Goal: Information Seeking & Learning: Learn about a topic

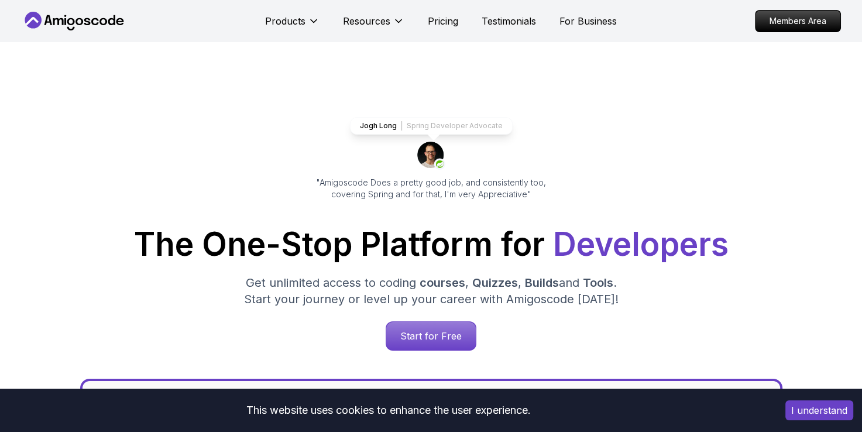
click at [482, 128] on p "Spring Developer Advocate" at bounding box center [455, 125] width 96 height 9
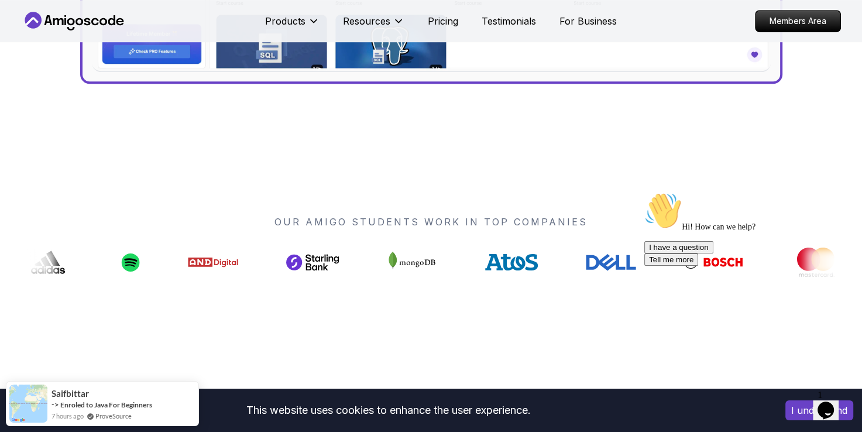
scroll to position [1134, 0]
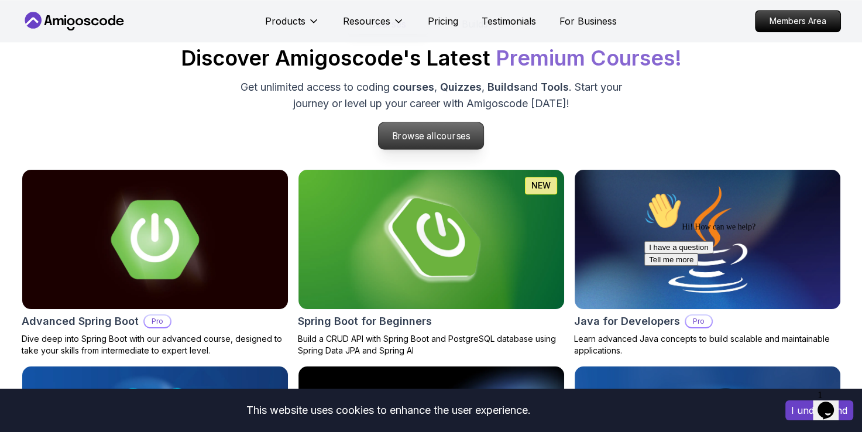
click at [457, 140] on p "Browse all courses" at bounding box center [431, 135] width 105 height 27
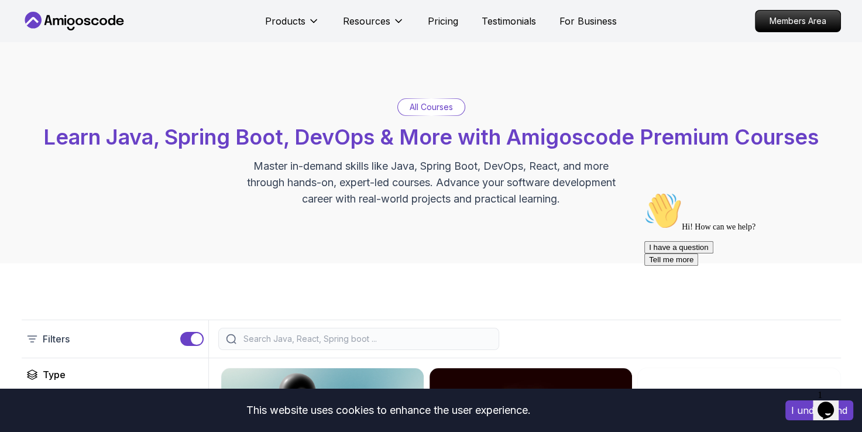
scroll to position [378, 0]
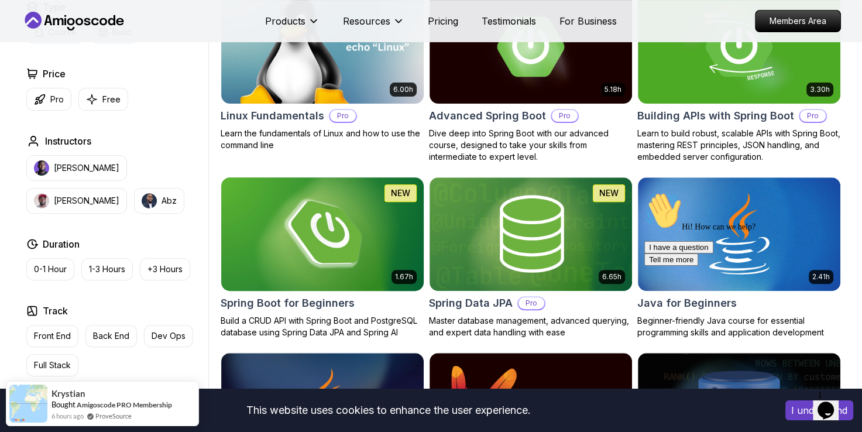
click at [352, 213] on img at bounding box center [322, 233] width 212 height 119
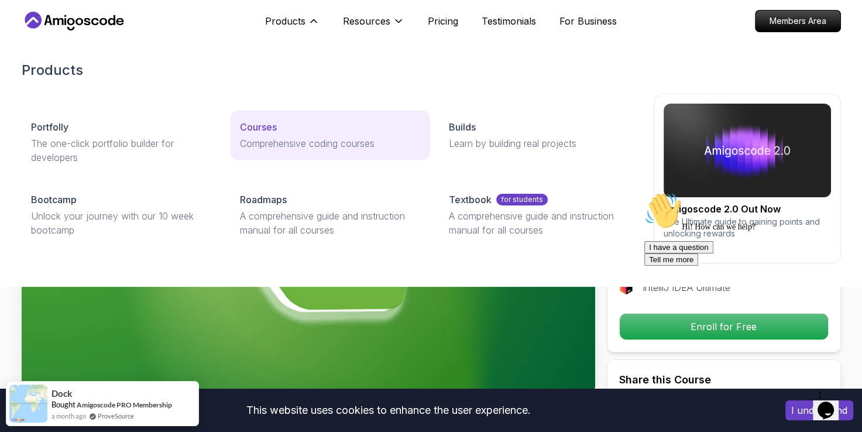
click at [280, 143] on p "Comprehensive coding courses" at bounding box center [330, 143] width 181 height 14
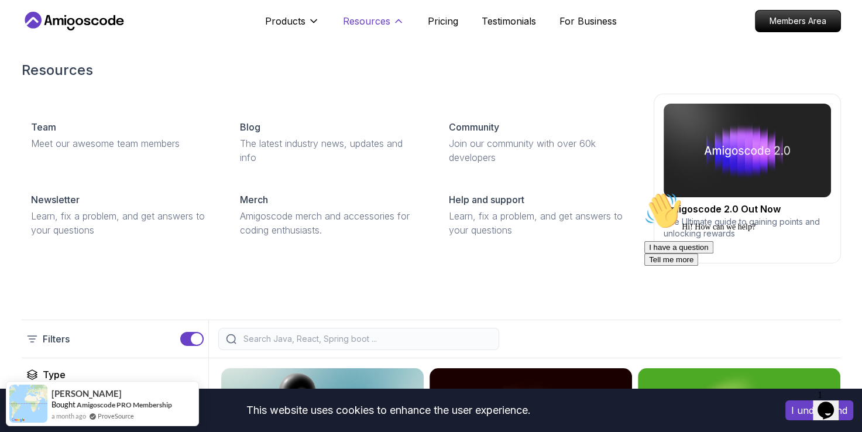
click at [375, 29] on button "Resources" at bounding box center [373, 25] width 61 height 23
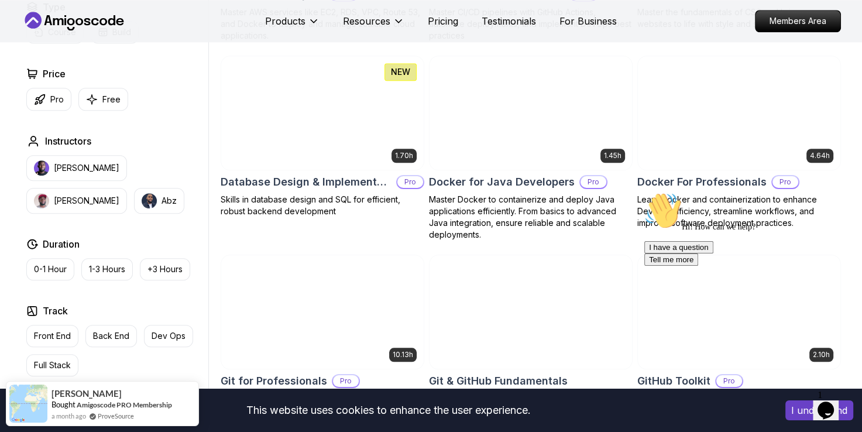
scroll to position [1134, 0]
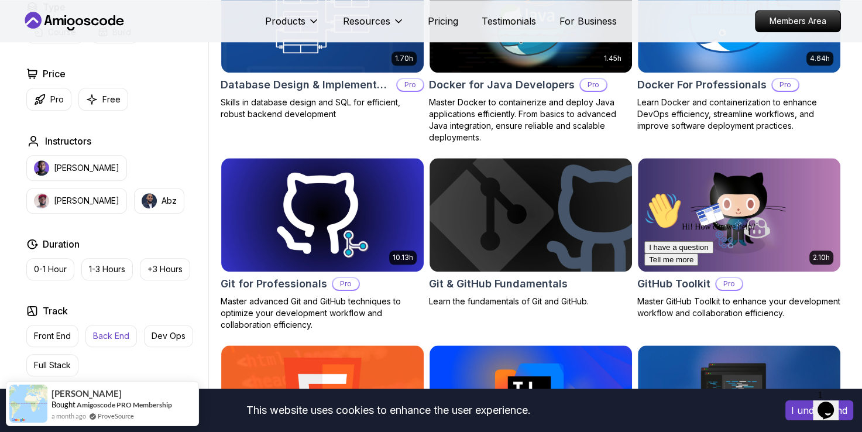
click at [115, 338] on p "Back End" at bounding box center [111, 336] width 36 height 12
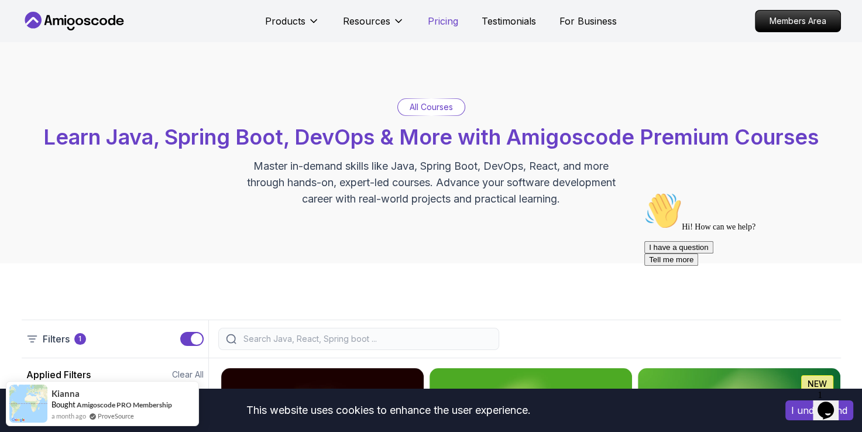
click at [435, 21] on p "Pricing" at bounding box center [443, 21] width 30 height 14
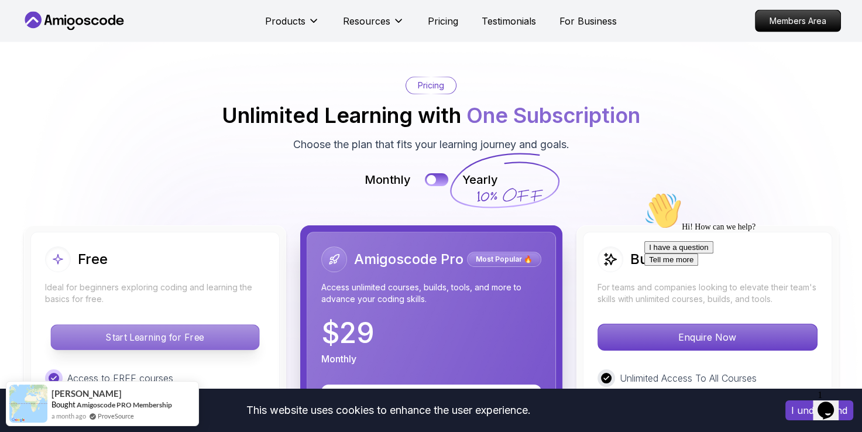
scroll to position [2891, 0]
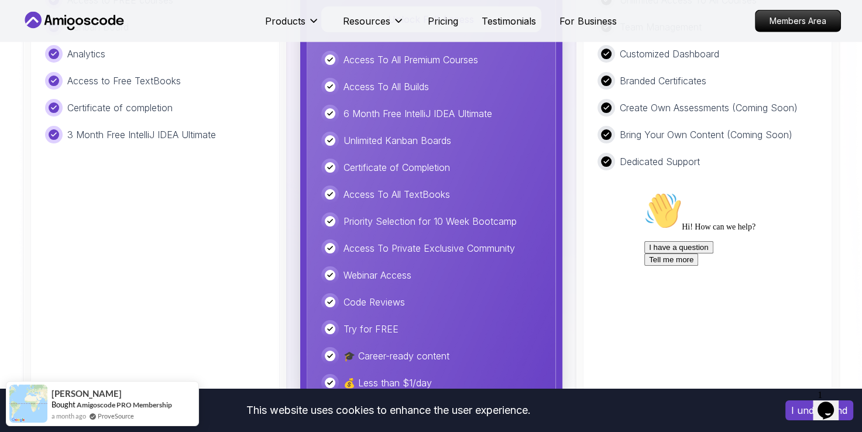
click at [398, 219] on p "Priority Selection for 10 Week Bootcamp" at bounding box center [429, 221] width 173 height 14
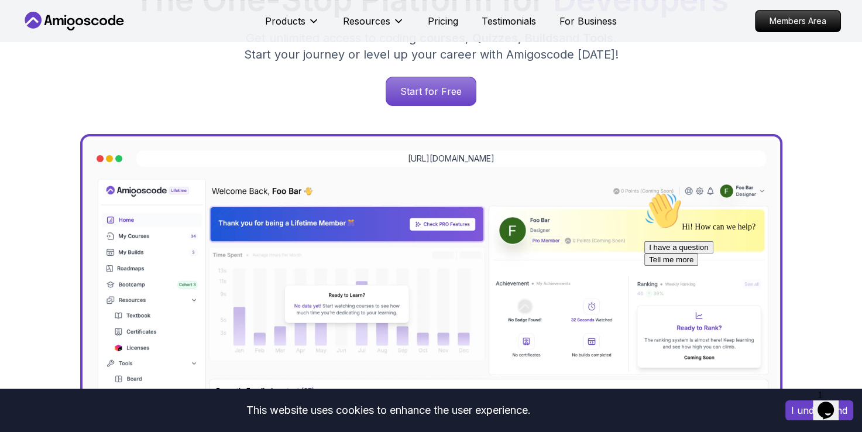
scroll to position [0, 0]
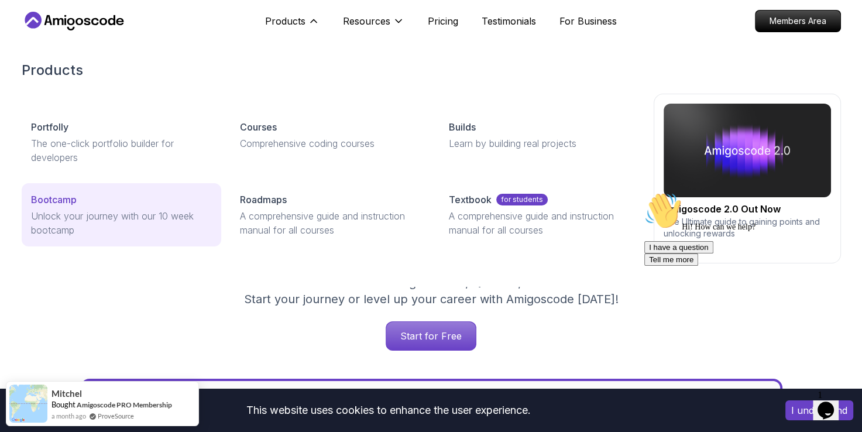
click at [59, 202] on p "Bootcamp" at bounding box center [54, 199] width 46 height 14
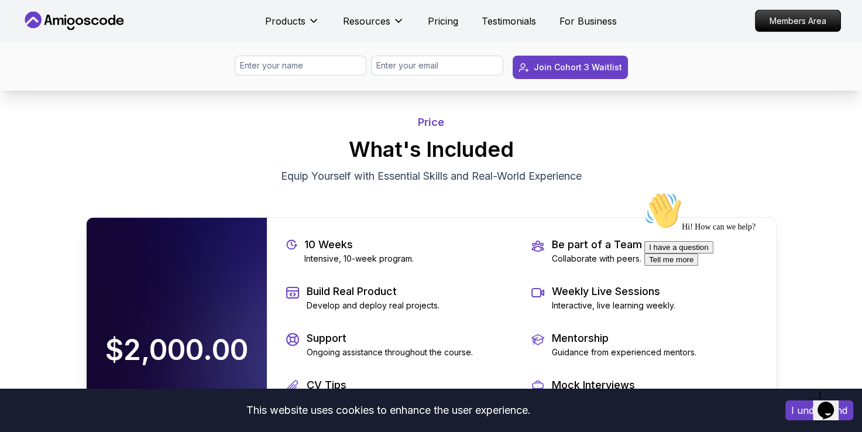
scroll to position [1512, 0]
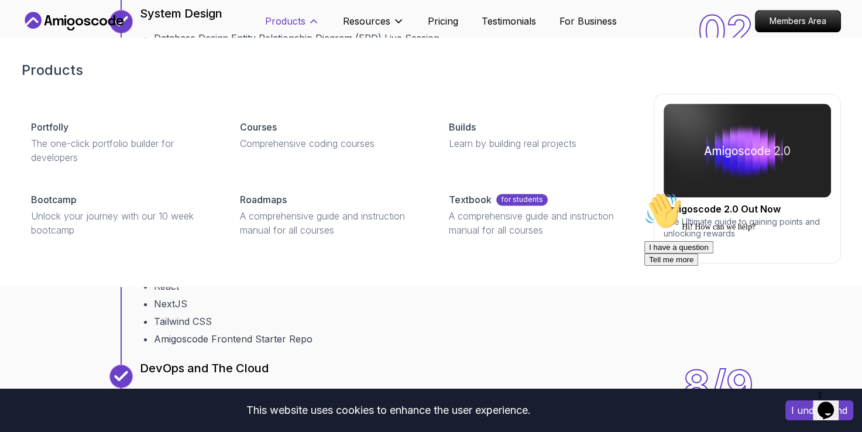
click at [309, 29] on button "Products" at bounding box center [292, 25] width 54 height 23
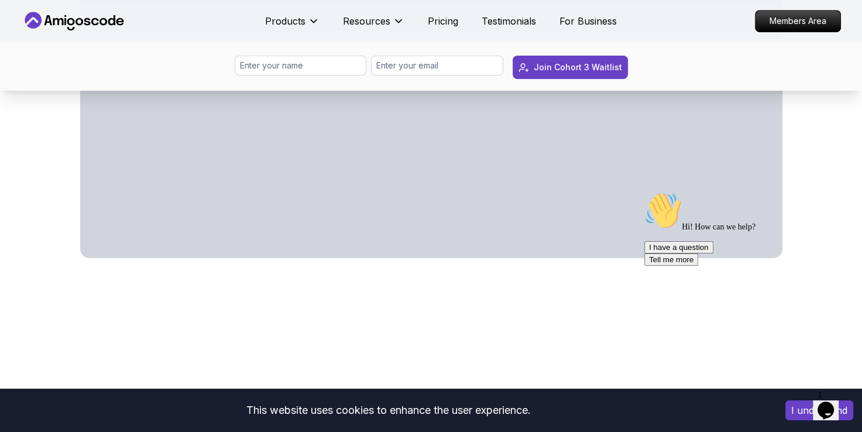
scroll to position [1134, 0]
